Goal: Task Accomplishment & Management: Complete application form

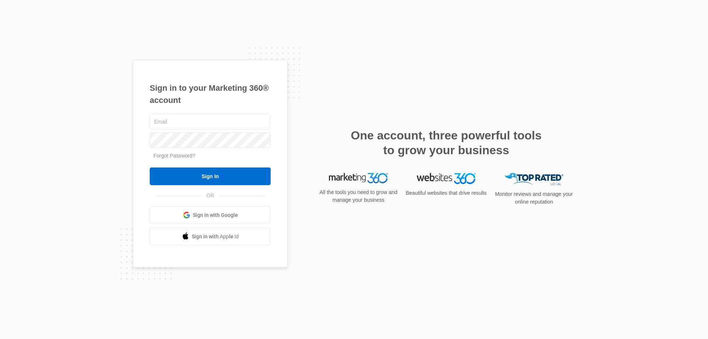
click at [202, 221] on link "Sign in with Google" at bounding box center [210, 215] width 121 height 18
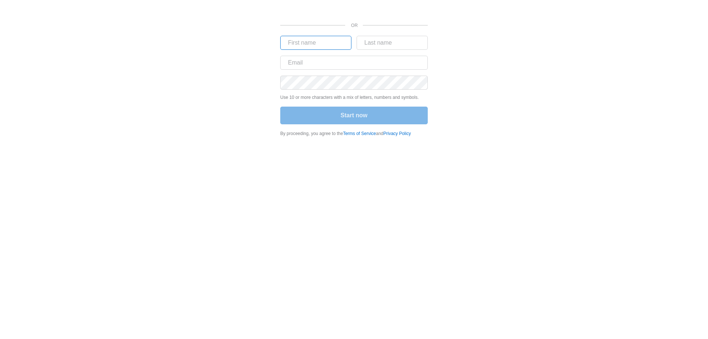
click at [315, 42] on input "text" at bounding box center [315, 43] width 71 height 14
type input "Tek"
click at [371, 47] on input "text" at bounding box center [391, 43] width 71 height 14
type input "Wissen"
click at [315, 60] on input "text" at bounding box center [353, 63] width 147 height 14
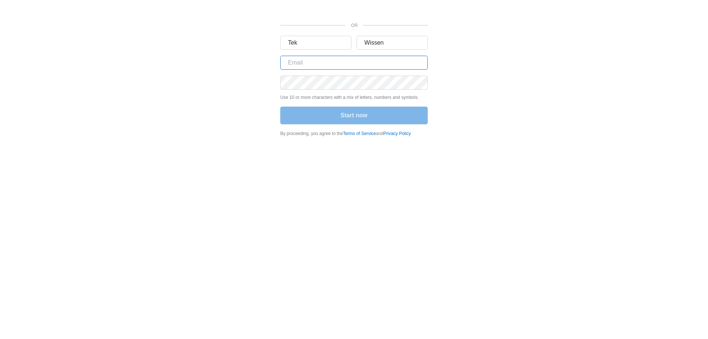
type input "ats.tekwissen@gmail.com"
click at [52, 153] on body "OR Tek Wissen ats.tekwissen@gmail.com Use 10 or more characters with a mix of l…" at bounding box center [354, 169] width 708 height 339
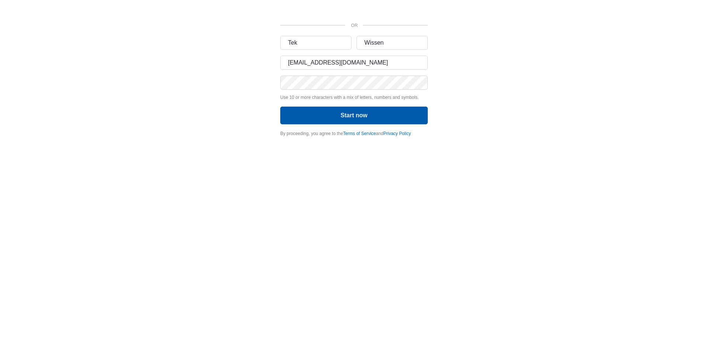
click at [337, 116] on button "Start now" at bounding box center [353, 116] width 147 height 18
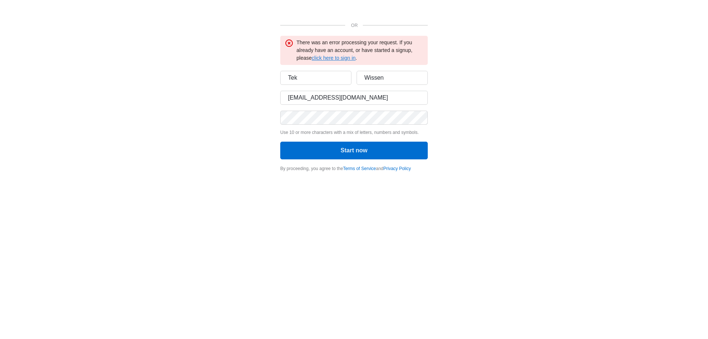
click at [343, 58] on link "click here to sign in" at bounding box center [333, 58] width 44 height 6
